Goal: Communication & Community: Answer question/provide support

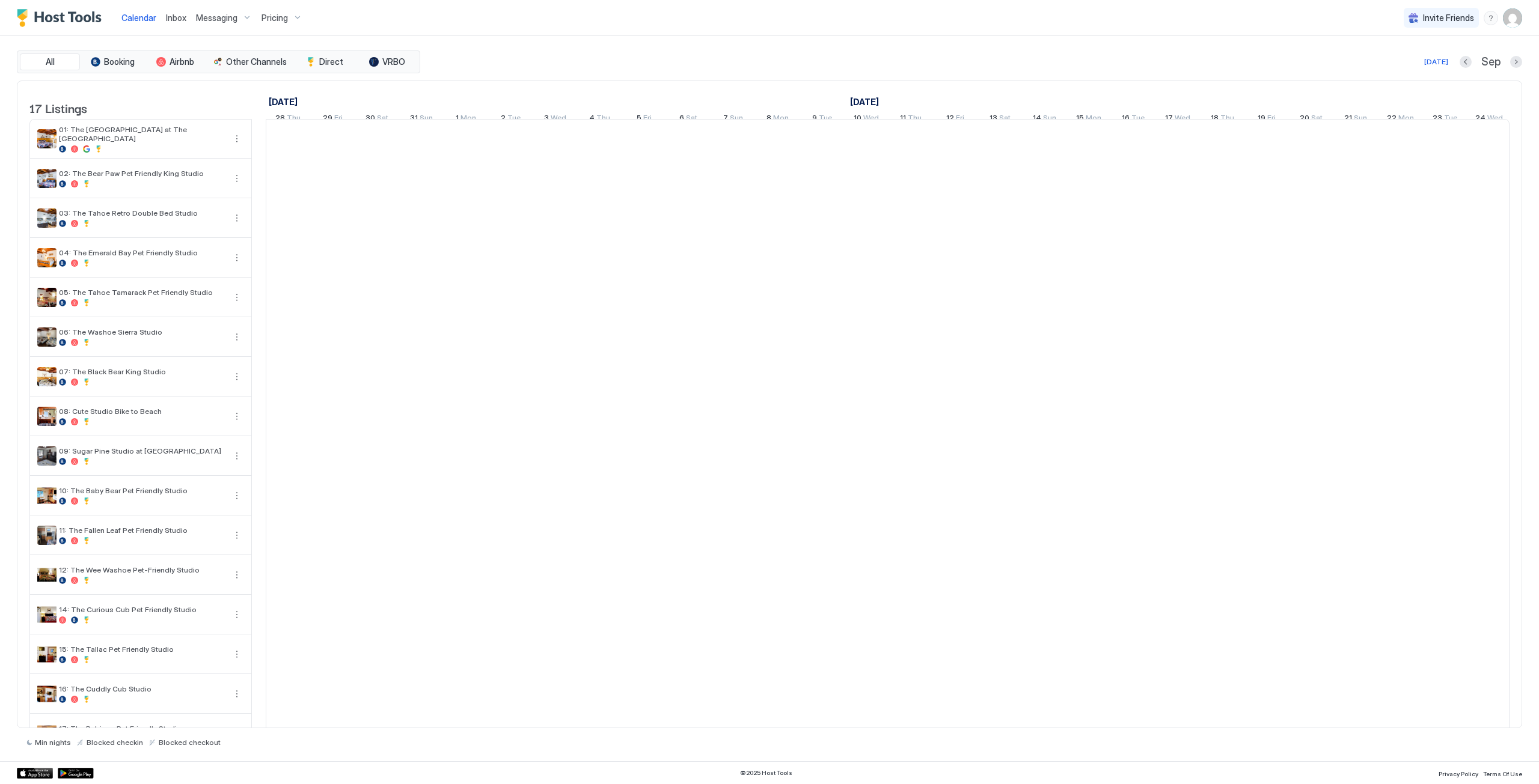
scroll to position [0, 668]
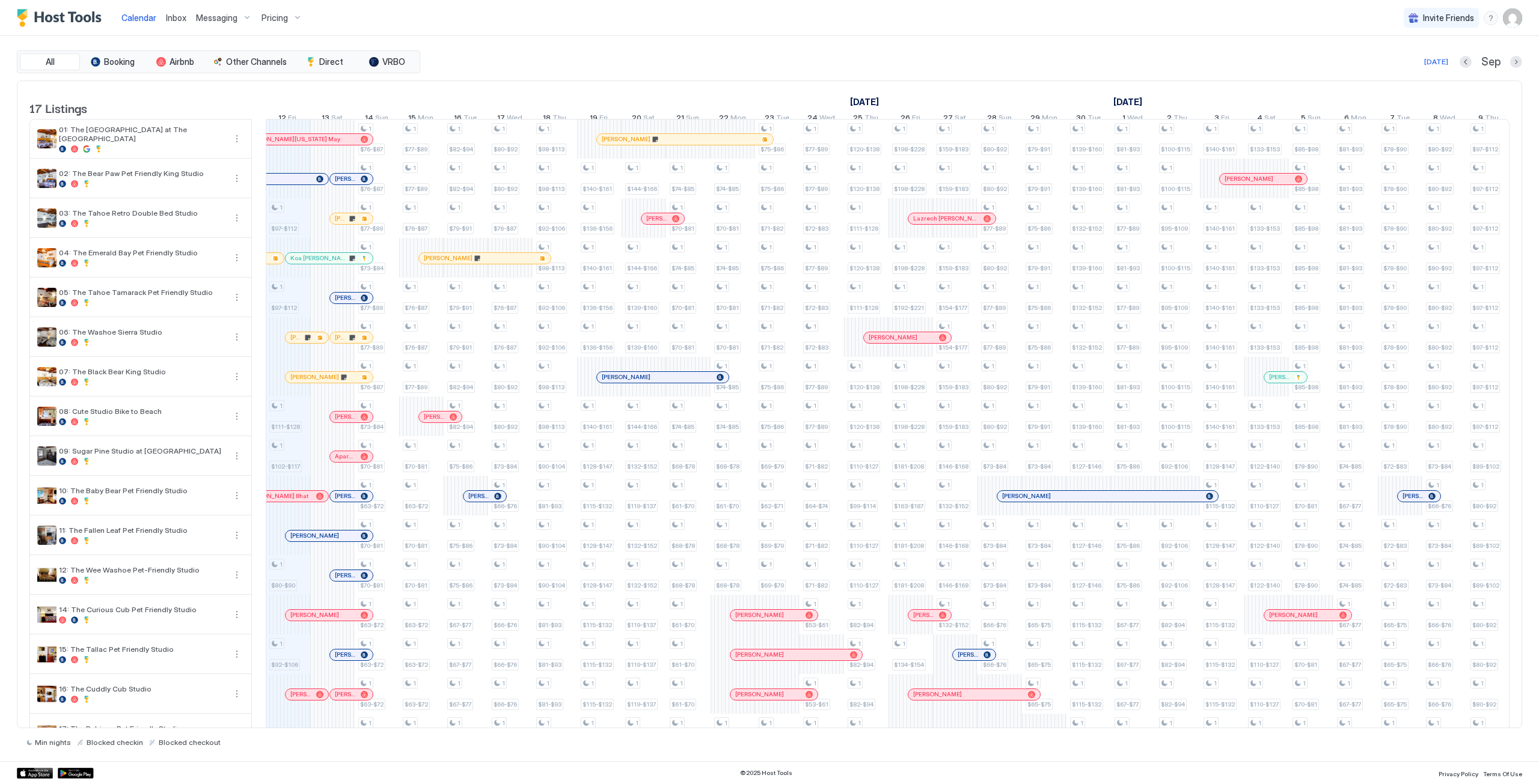
click at [189, 21] on div "Inbox" at bounding box center [176, 18] width 30 height 22
click at [178, 21] on span "Inbox" at bounding box center [175, 18] width 20 height 10
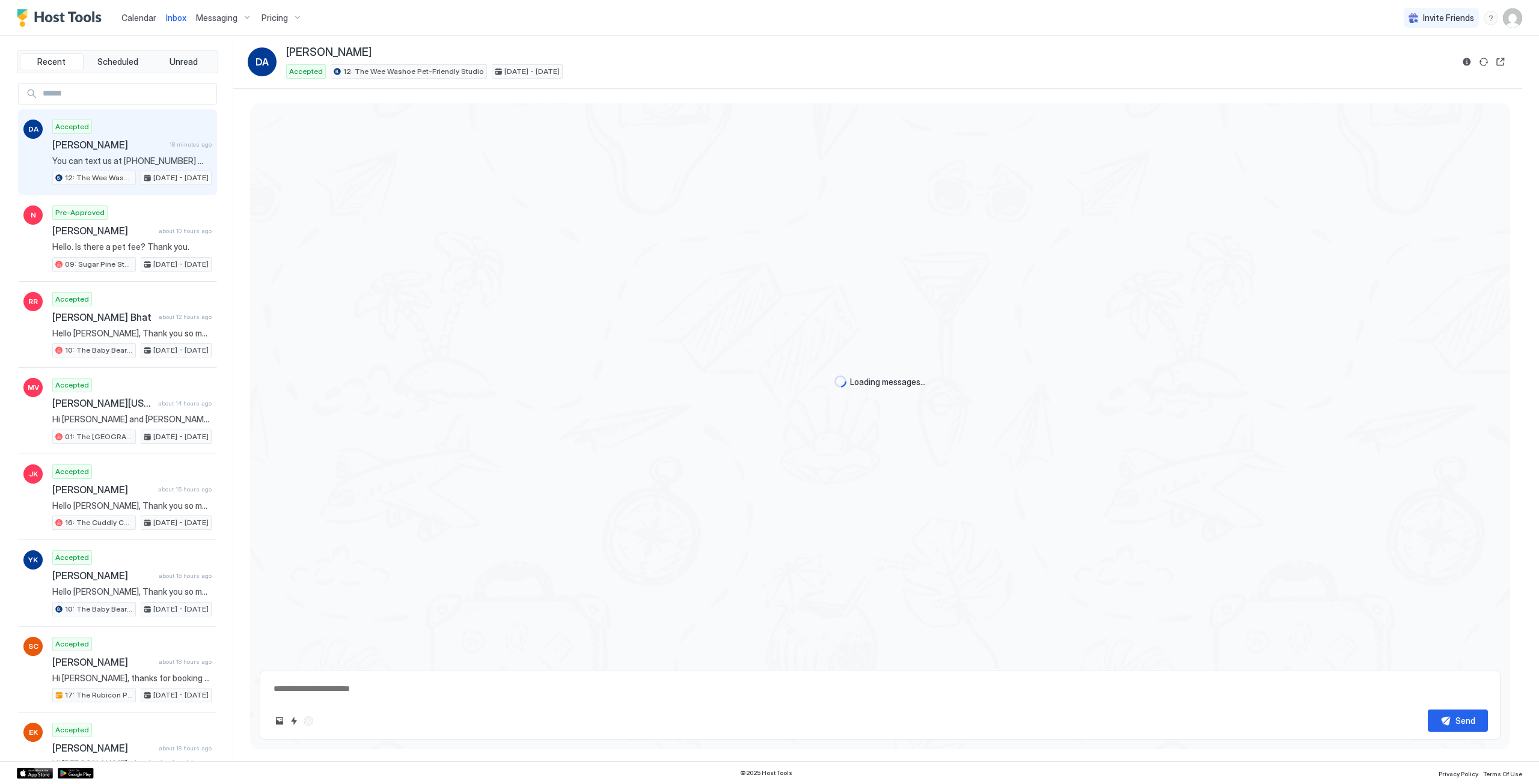
scroll to position [211, 0]
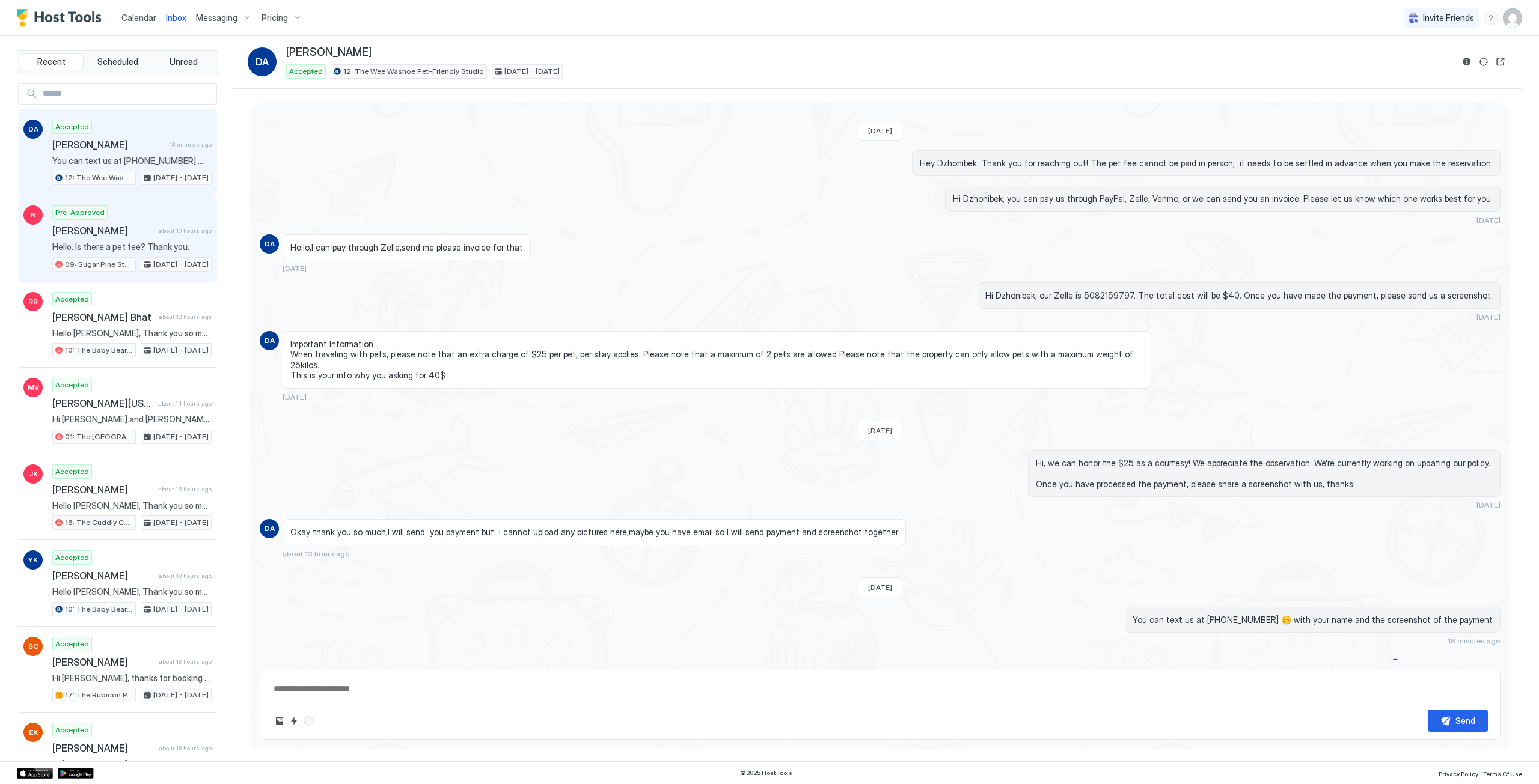
click at [129, 250] on span "Hello. Is there a pet fee? Thank you." at bounding box center [132, 247] width 159 height 11
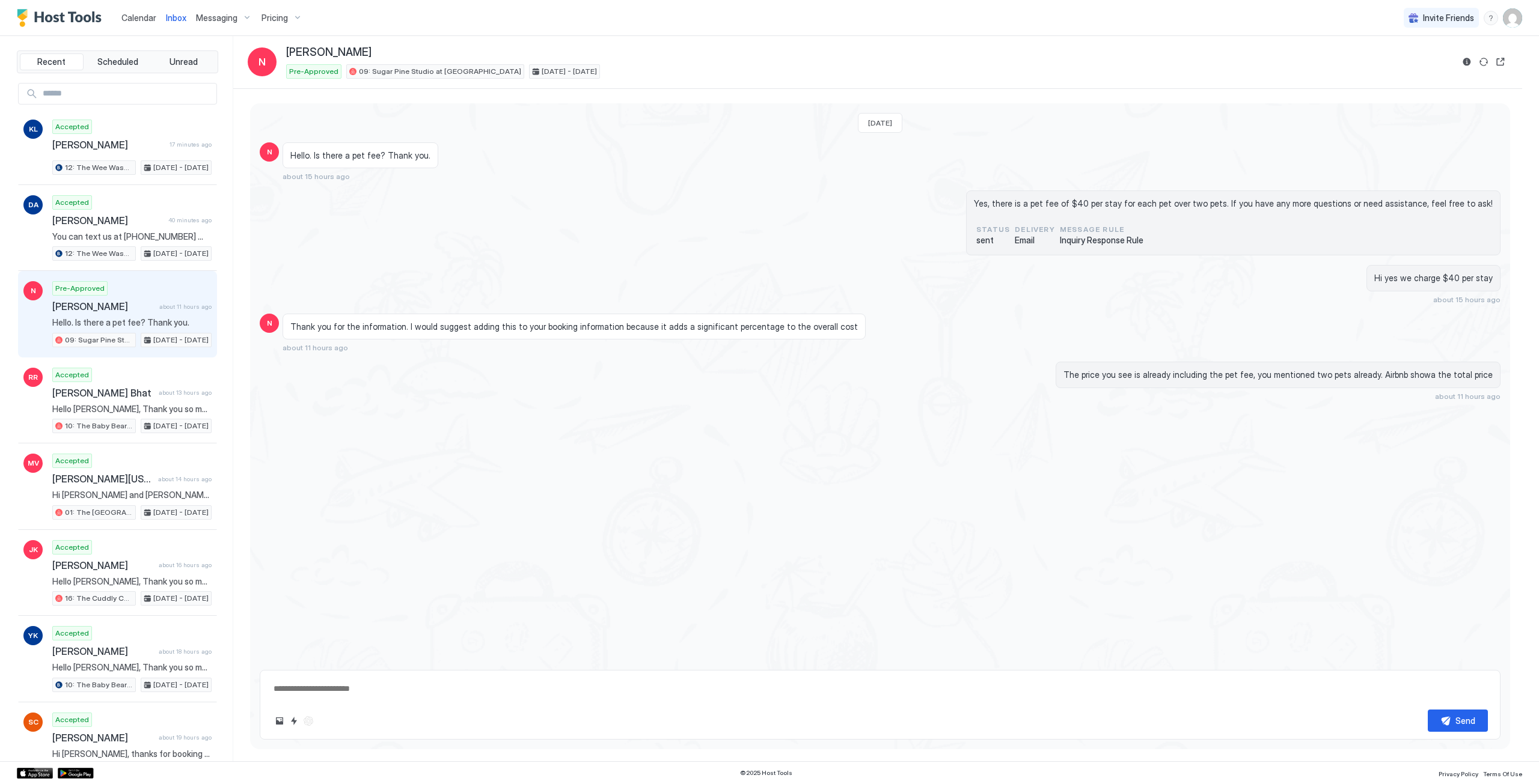
type textarea "*"
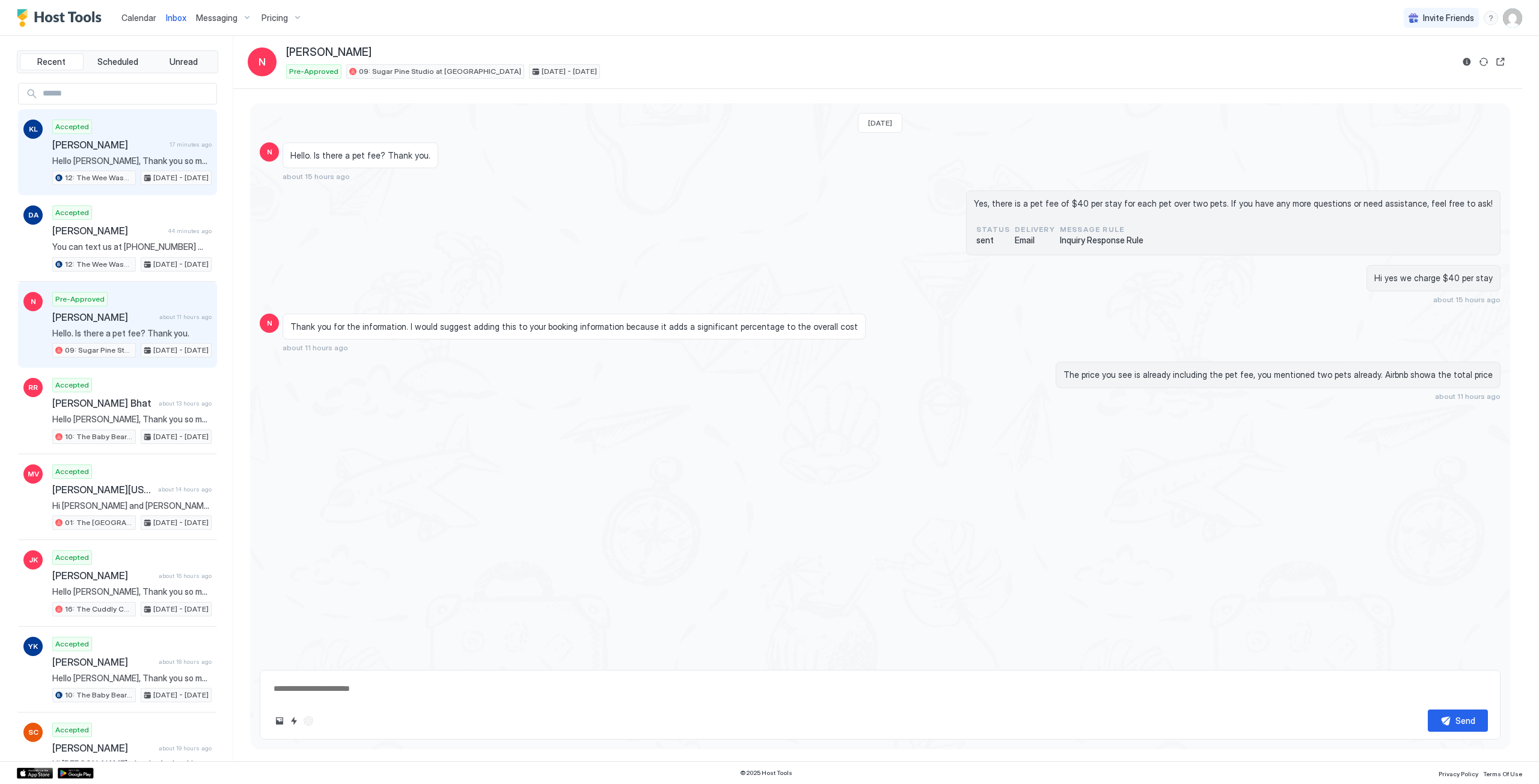
click at [132, 166] on span "Hello Katherine, Thank you so much for your booking! We'll send the check-in in…" at bounding box center [132, 161] width 159 height 11
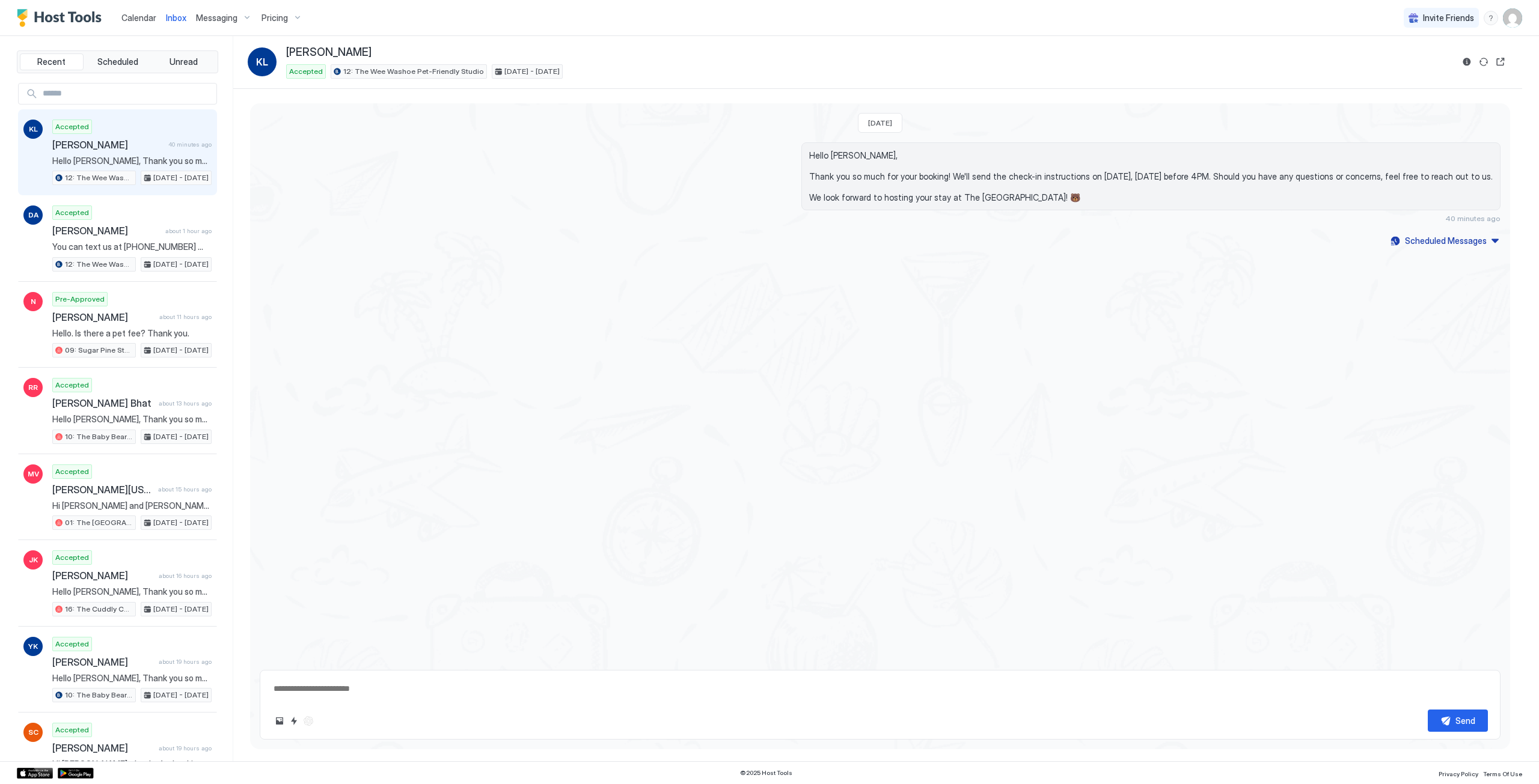
type textarea "*"
